Goal: Task Accomplishment & Management: Use online tool/utility

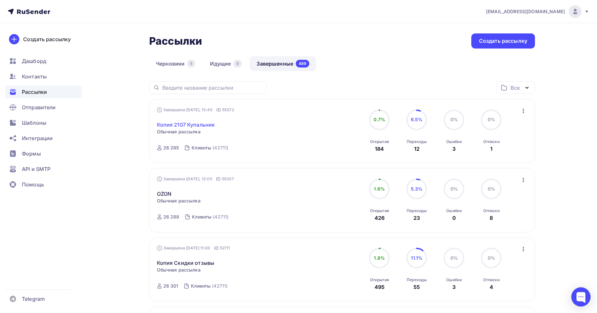
click at [186, 125] on link "Копия 2107 Купальник" at bounding box center [186, 125] width 58 height 8
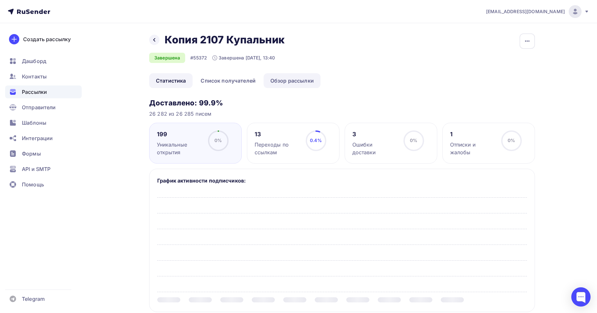
click at [285, 81] on link "Обзор рассылки" at bounding box center [292, 80] width 57 height 15
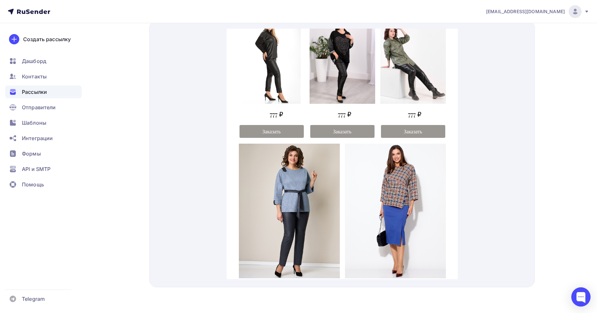
scroll to position [707, 0]
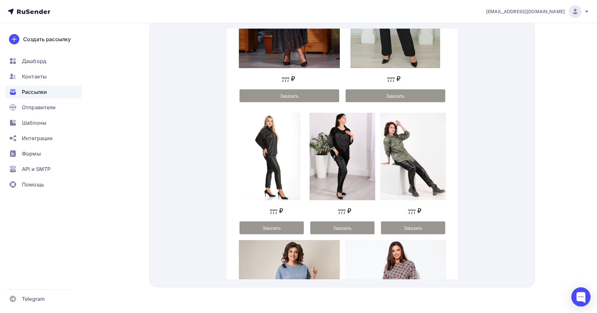
click at [425, 128] on img at bounding box center [413, 148] width 66 height 87
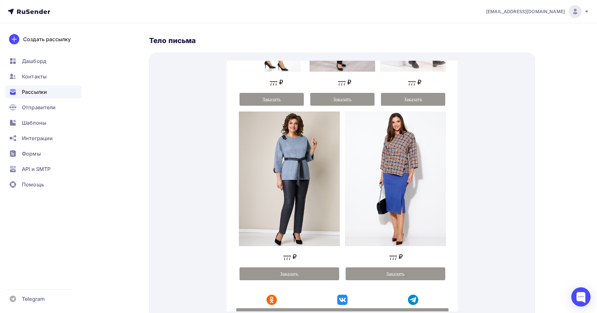
scroll to position [932, 0]
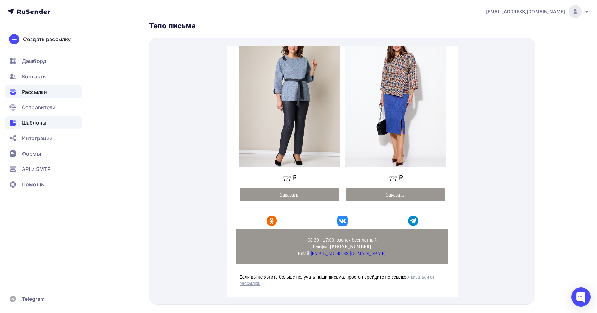
click at [69, 126] on div "Шаблоны" at bounding box center [43, 122] width 77 height 13
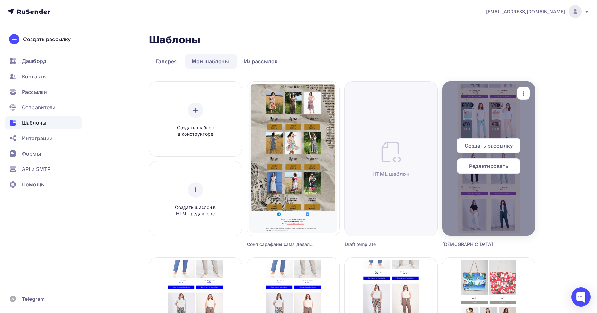
click at [500, 143] on span "Создать рассылку" at bounding box center [489, 146] width 48 height 8
